Goal: Task Accomplishment & Management: Use online tool/utility

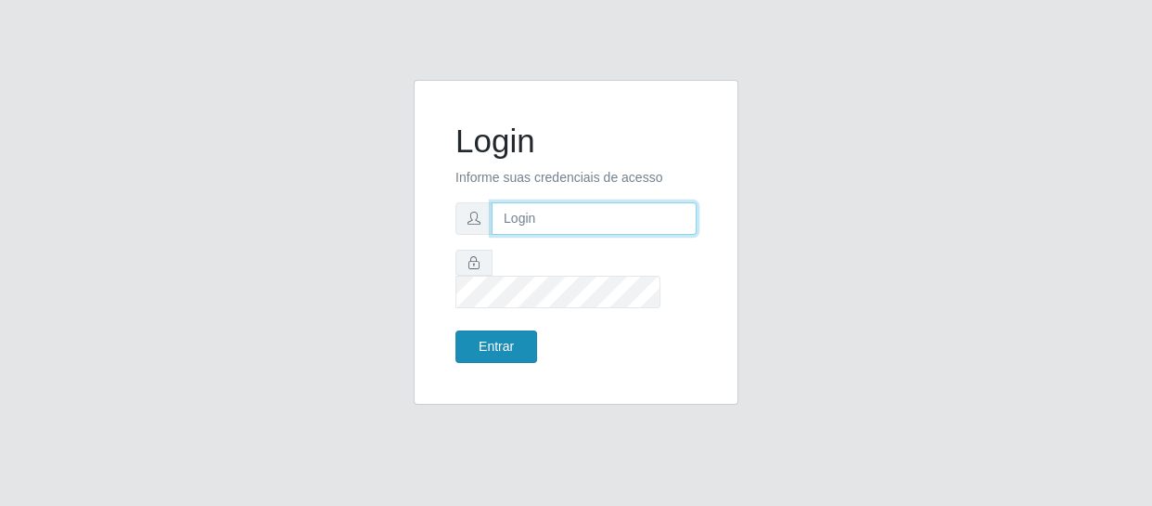
type input "[EMAIL_ADDRESS][DOMAIN_NAME]"
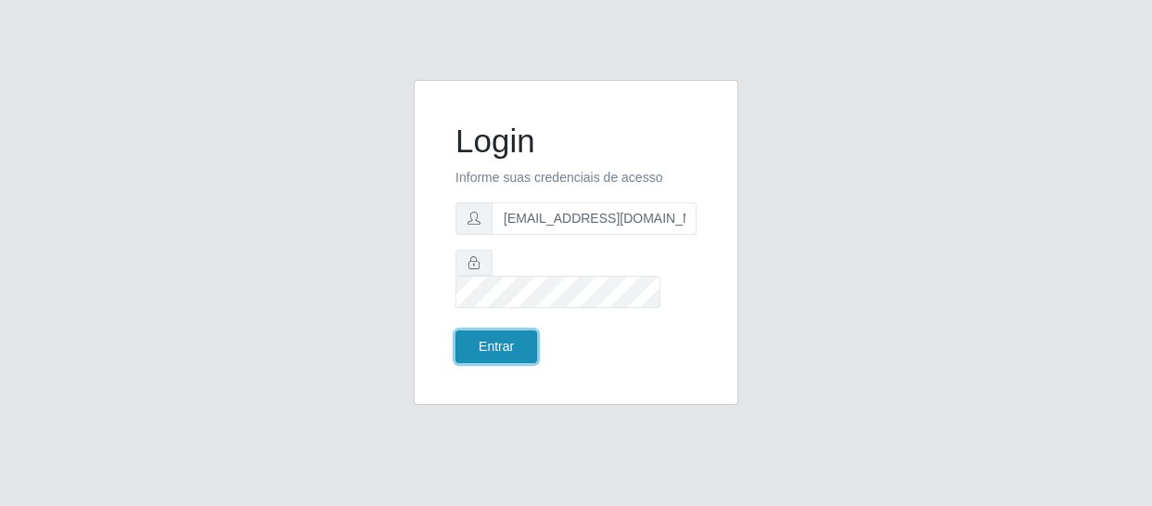
click at [500, 330] on button "Entrar" at bounding box center [496, 346] width 82 height 32
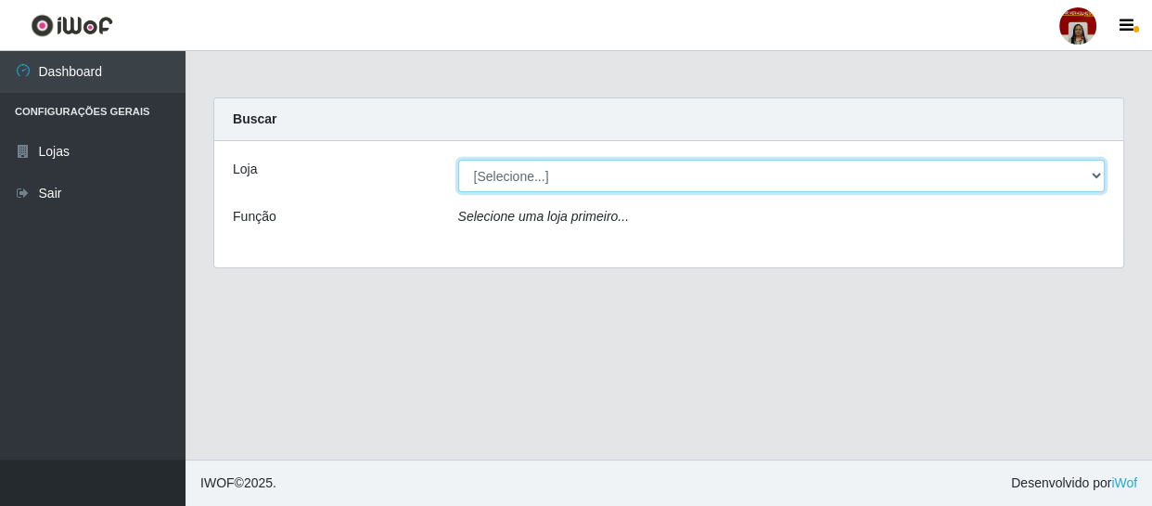
click at [1100, 170] on select "[Selecione...] Mar Vermelho - Loja 04" at bounding box center [781, 176] width 647 height 32
select select "251"
click at [458, 160] on select "[Selecione...] Mar Vermelho - Loja 04" at bounding box center [781, 176] width 647 height 32
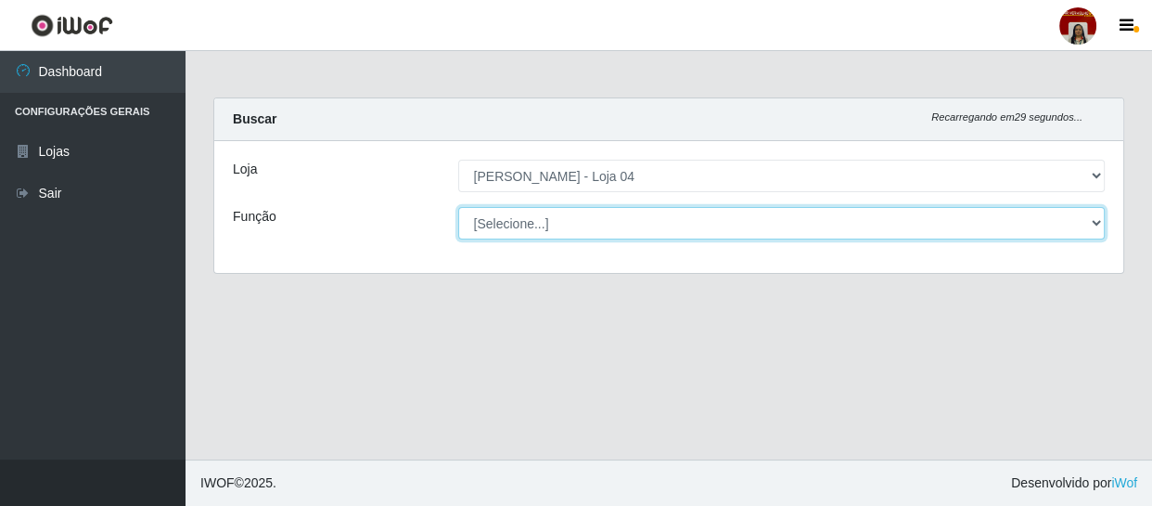
click at [1098, 223] on select "[Selecione...] ASG ASG + ASG ++ Auxiliar de Depósito Auxiliar de Depósito + Aux…" at bounding box center [781, 223] width 647 height 32
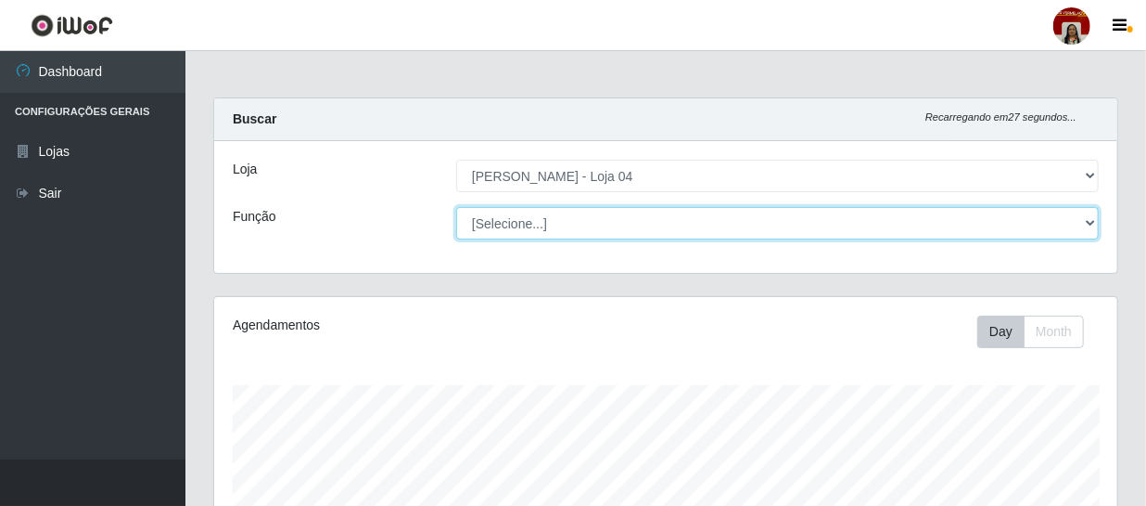
scroll to position [385, 903]
select select "22"
click at [456, 207] on select "[Selecione...] ASG ASG + ASG ++ Auxiliar de Depósito Auxiliar de Depósito + Aux…" at bounding box center [777, 223] width 643 height 32
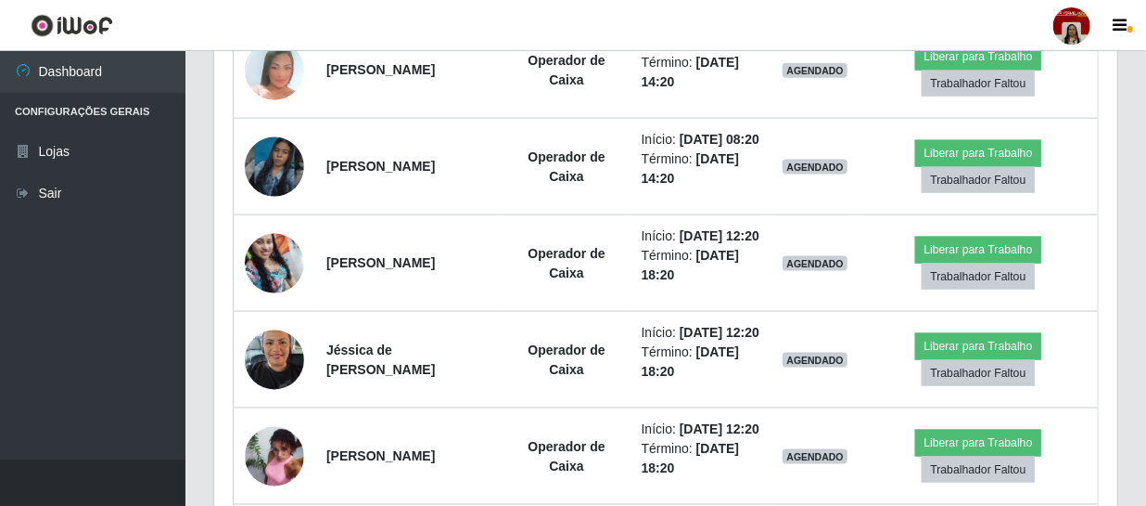
scroll to position [1095, 0]
